Goal: Information Seeking & Learning: Learn about a topic

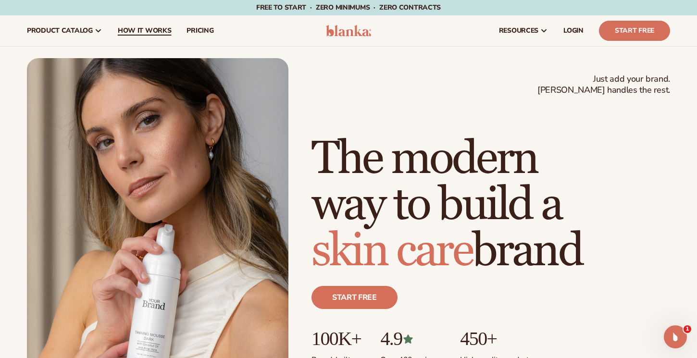
click at [144, 27] on span "How It Works" at bounding box center [145, 31] width 54 height 8
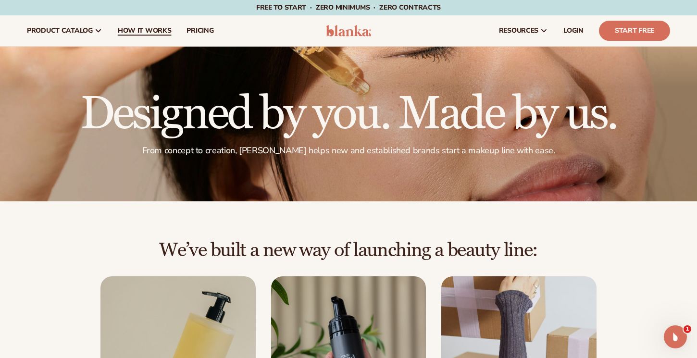
click at [151, 27] on span "How It Works" at bounding box center [145, 31] width 54 height 8
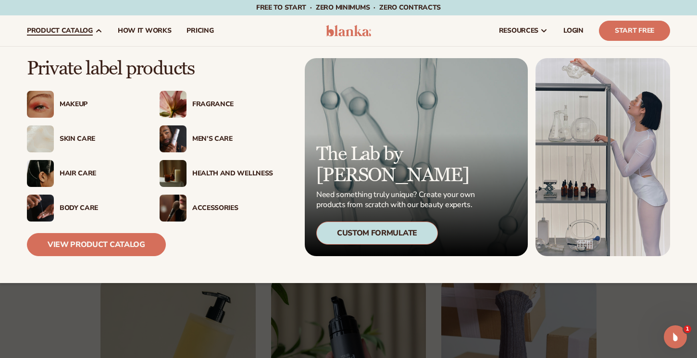
click at [390, 157] on div "The Lab by Blanka Need something truly unique? Create your own products from sc…" at bounding box center [416, 194] width 223 height 124
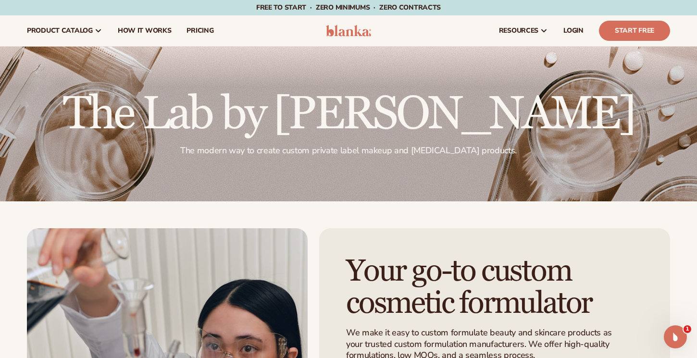
click at [346, 31] on img at bounding box center [349, 31] width 46 height 12
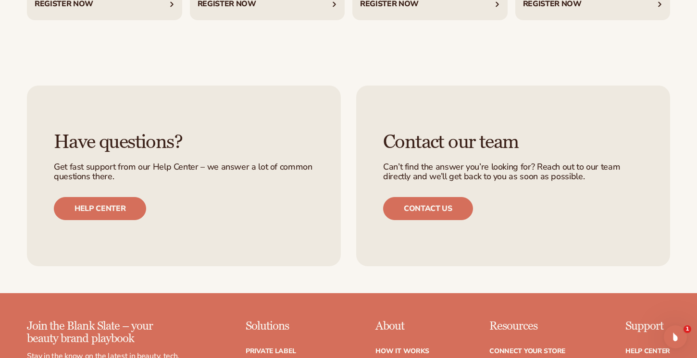
scroll to position [3726, 0]
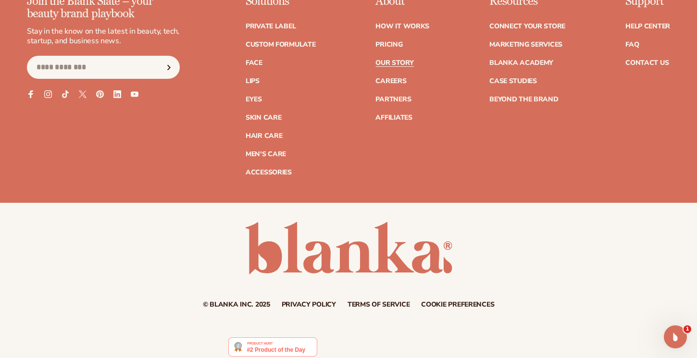
click at [406, 60] on link "Our Story" at bounding box center [394, 63] width 38 height 7
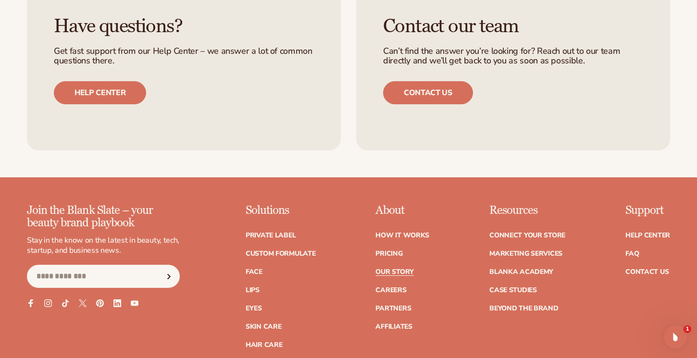
scroll to position [2762, 0]
